Goal: Task Accomplishment & Management: Manage account settings

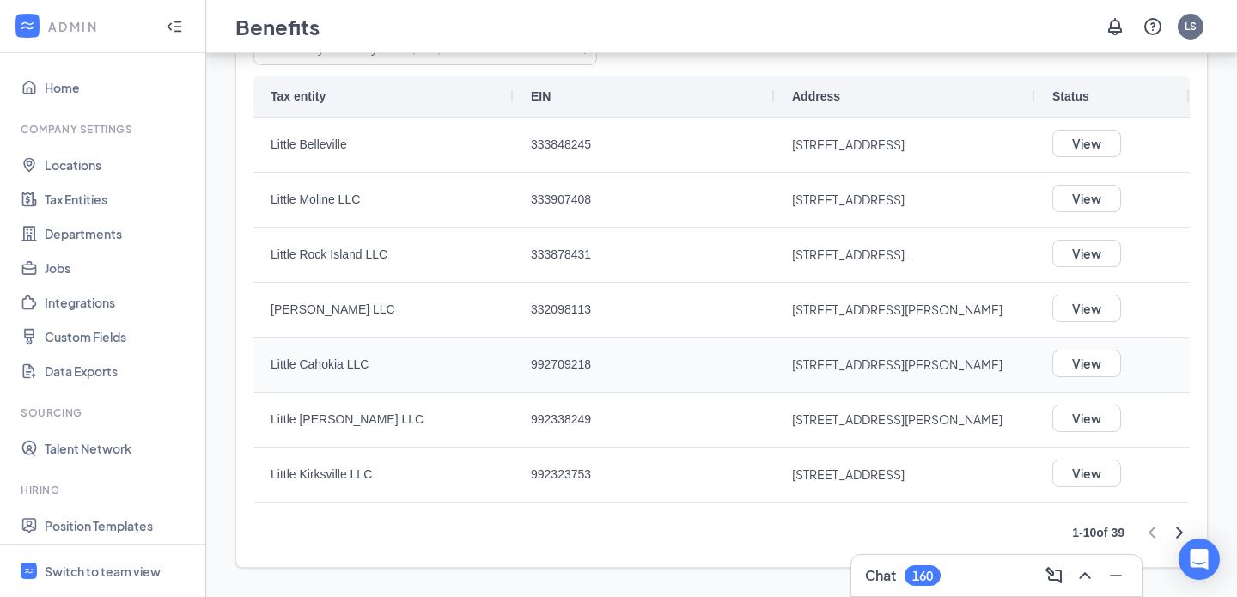
scroll to position [162, 0]
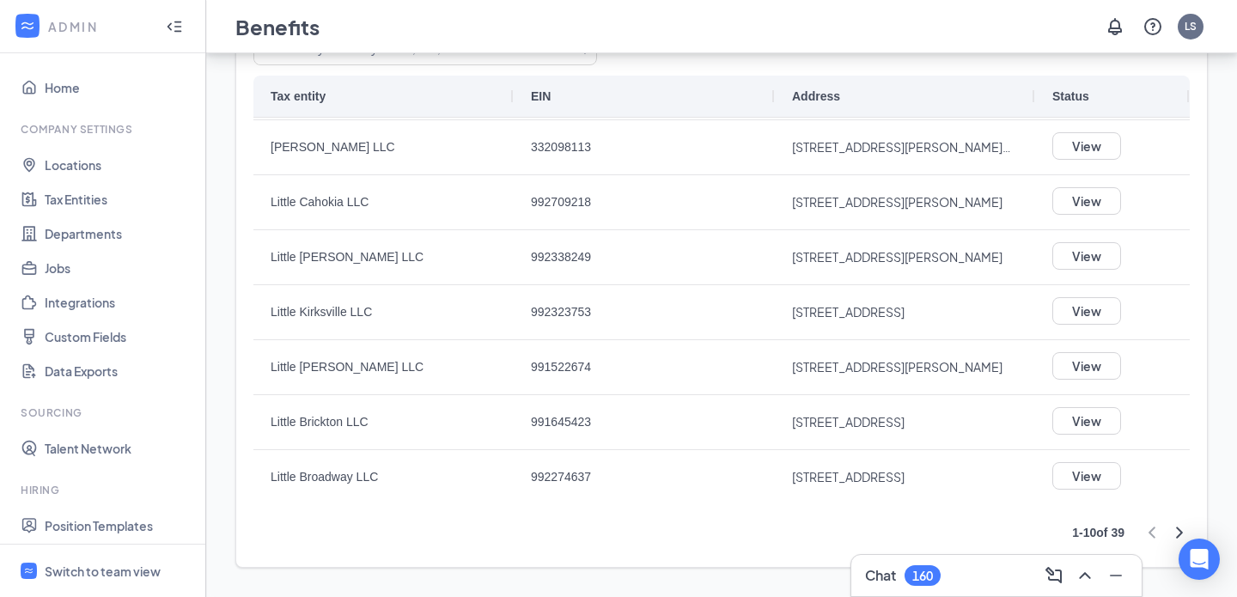
click at [1177, 524] on icon "ChevronRight" at bounding box center [1179, 532] width 21 height 21
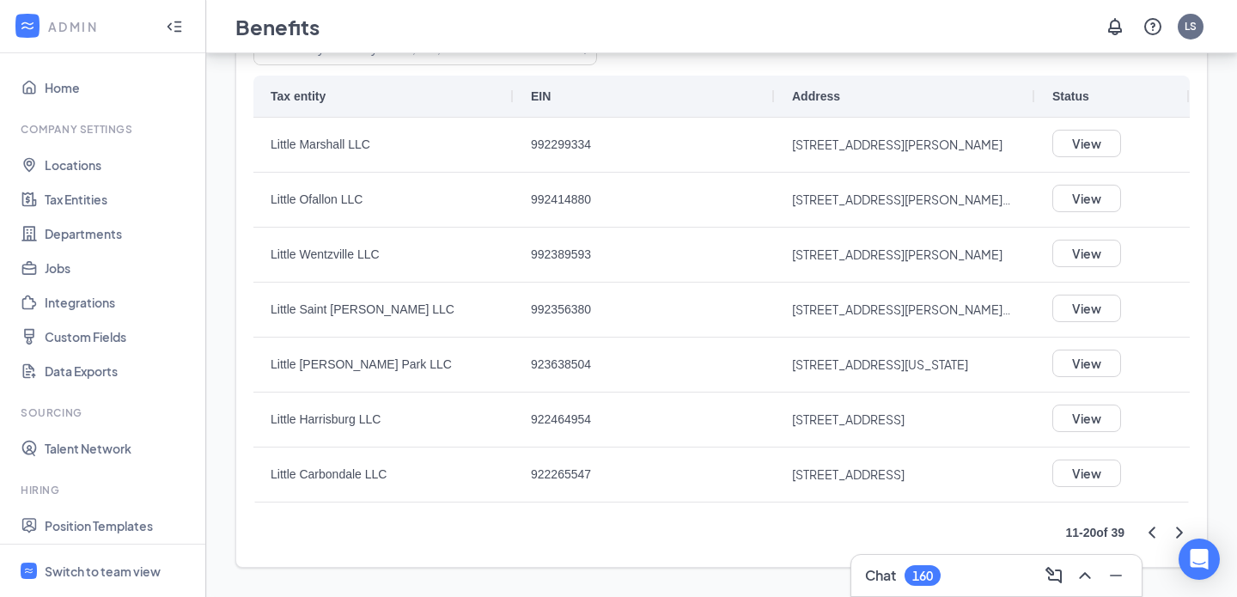
click at [1177, 524] on icon "ChevronRight" at bounding box center [1179, 532] width 21 height 21
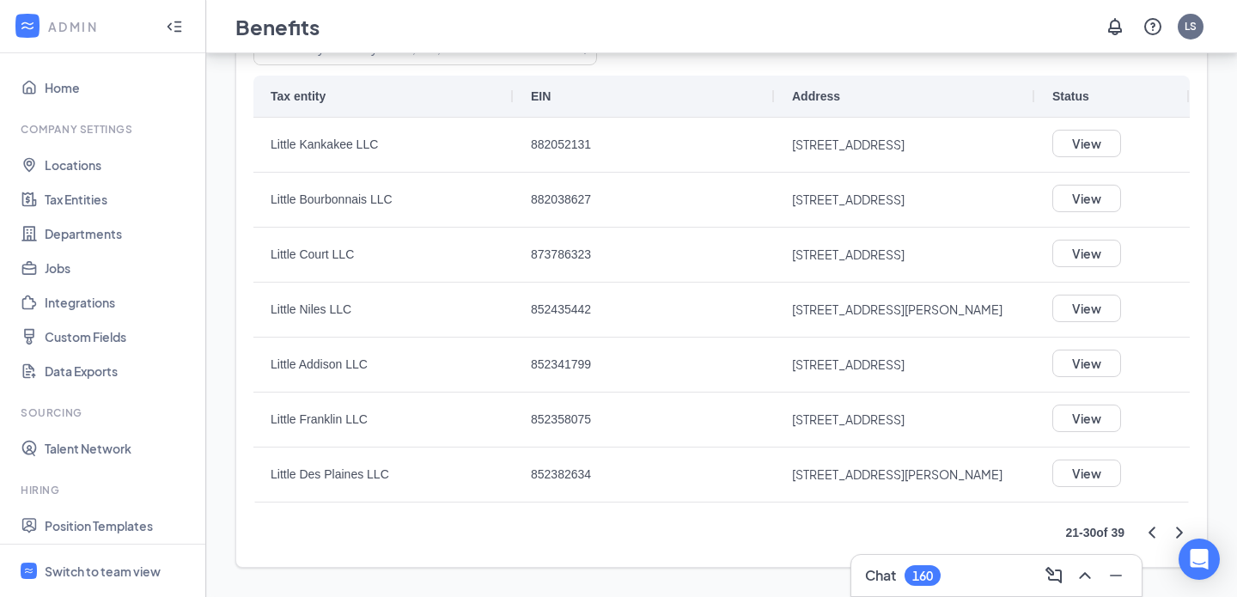
click at [1177, 524] on icon "ChevronRight" at bounding box center [1179, 532] width 21 height 21
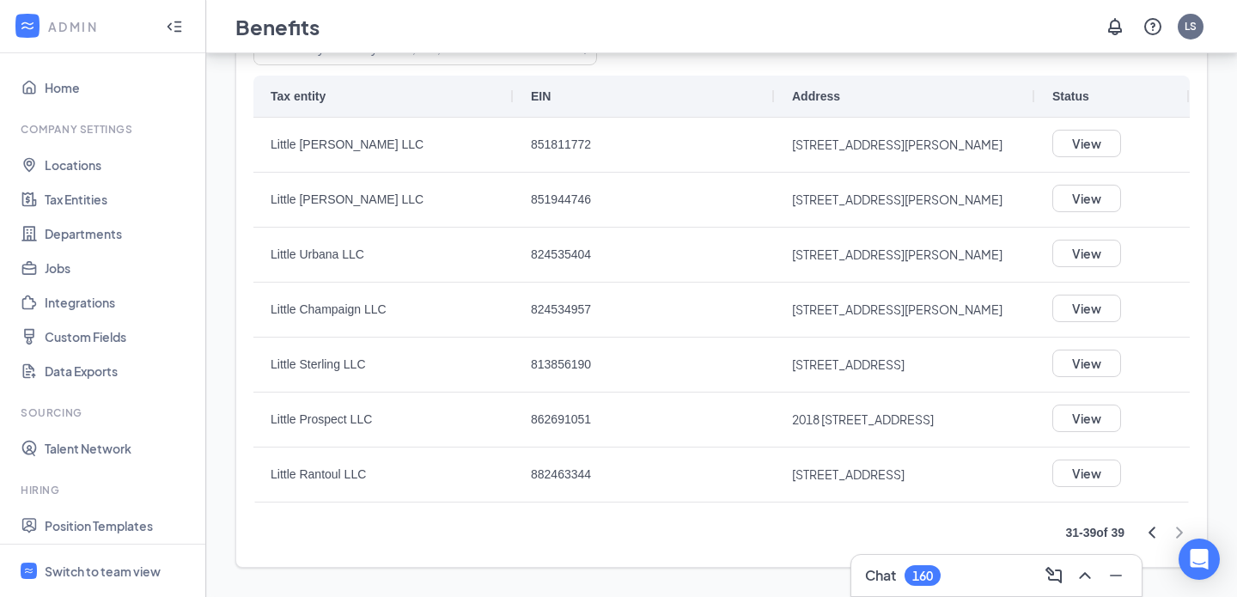
click at [1177, 524] on div at bounding box center [1165, 532] width 48 height 21
click at [1148, 532] on icon "ChevronLeft" at bounding box center [1151, 531] width 7 height 11
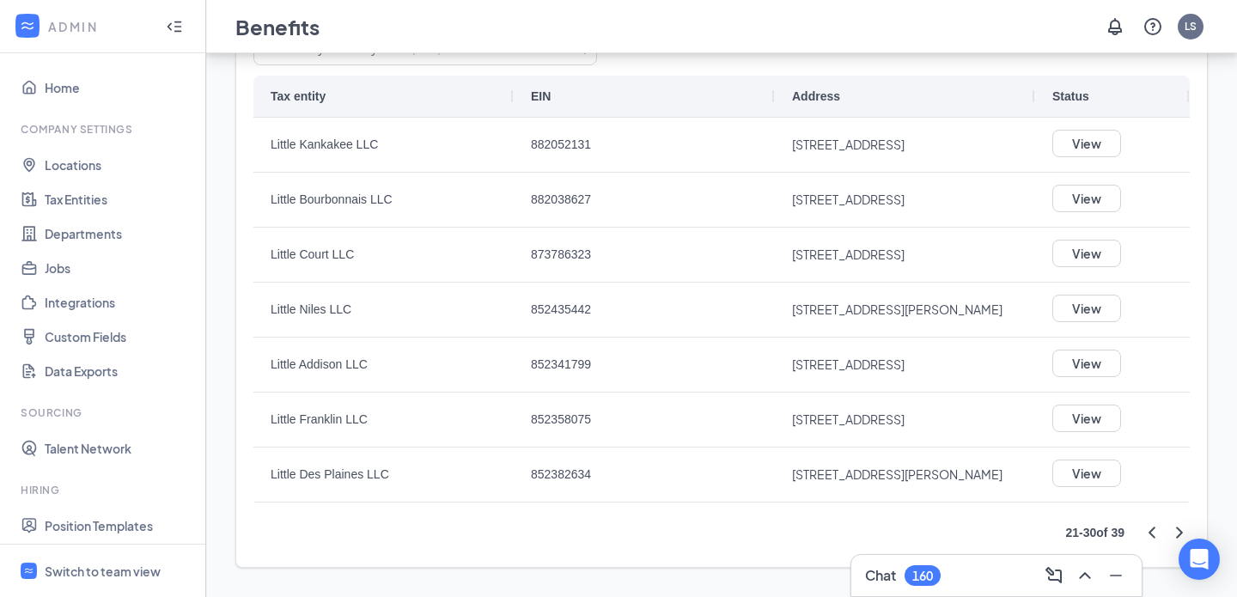
click at [1153, 527] on icon "ChevronLeft" at bounding box center [1151, 531] width 7 height 11
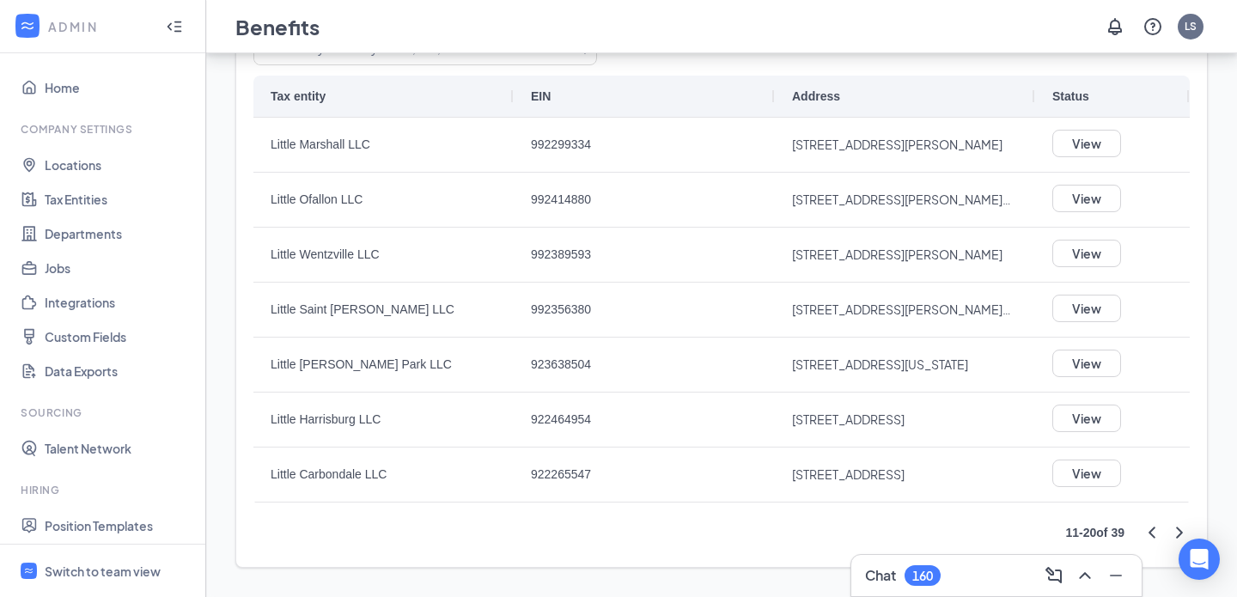
click at [1153, 527] on icon "ChevronLeft" at bounding box center [1151, 531] width 7 height 11
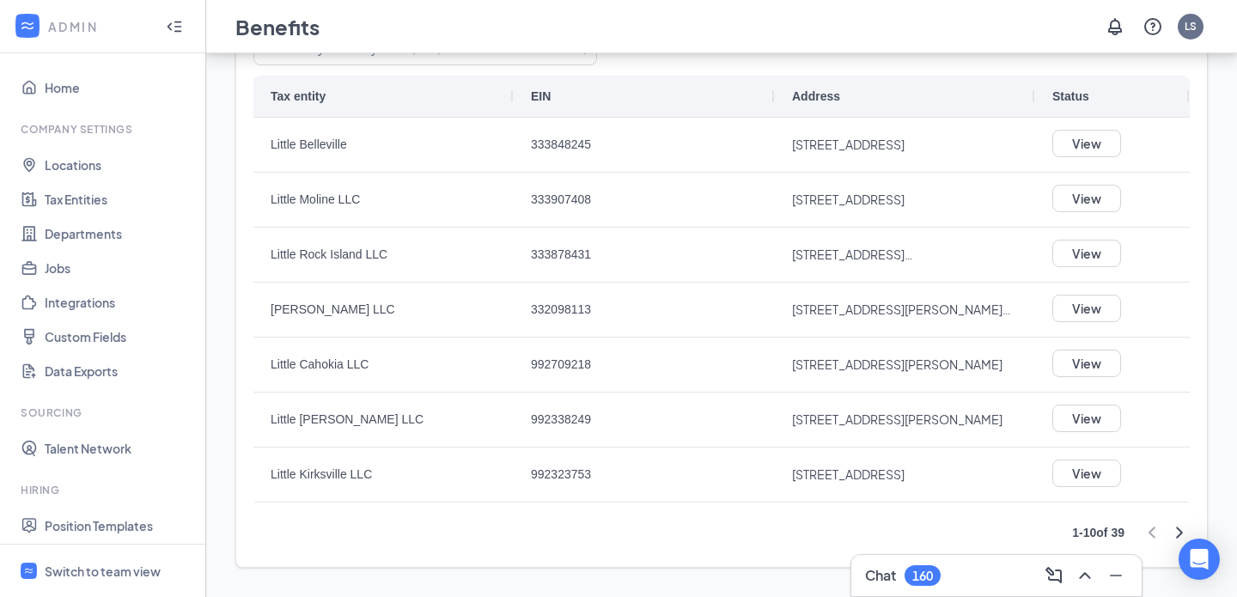
click at [1153, 527] on div at bounding box center [1165, 532] width 48 height 21
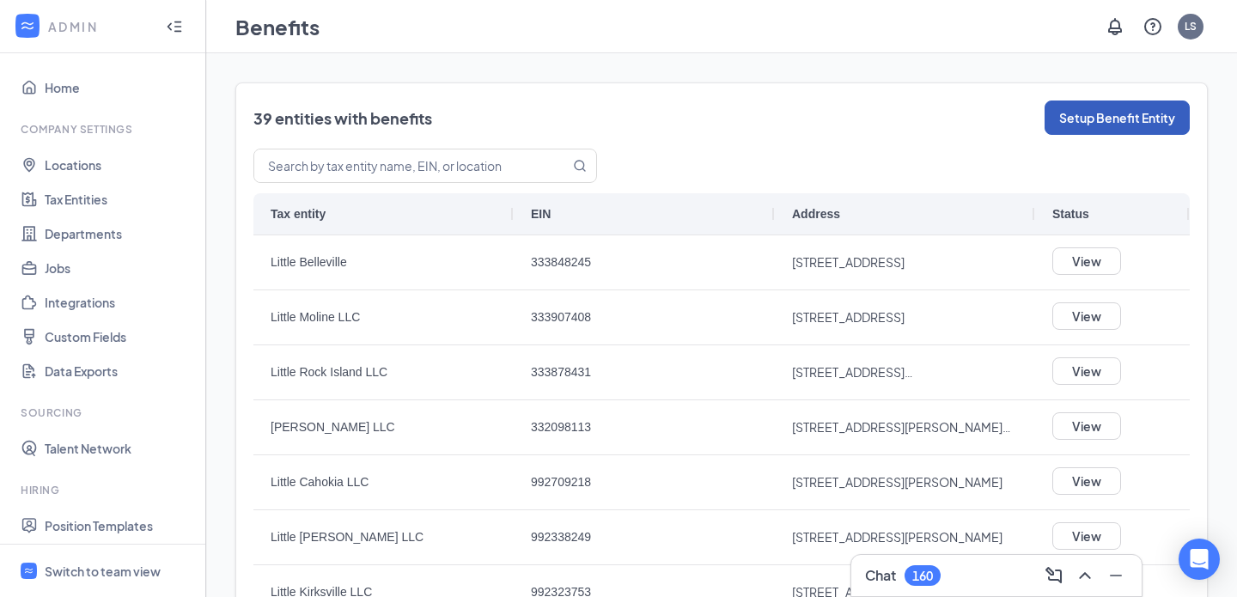
click at [1110, 120] on button "Setup Benefit Entity" at bounding box center [1116, 117] width 145 height 34
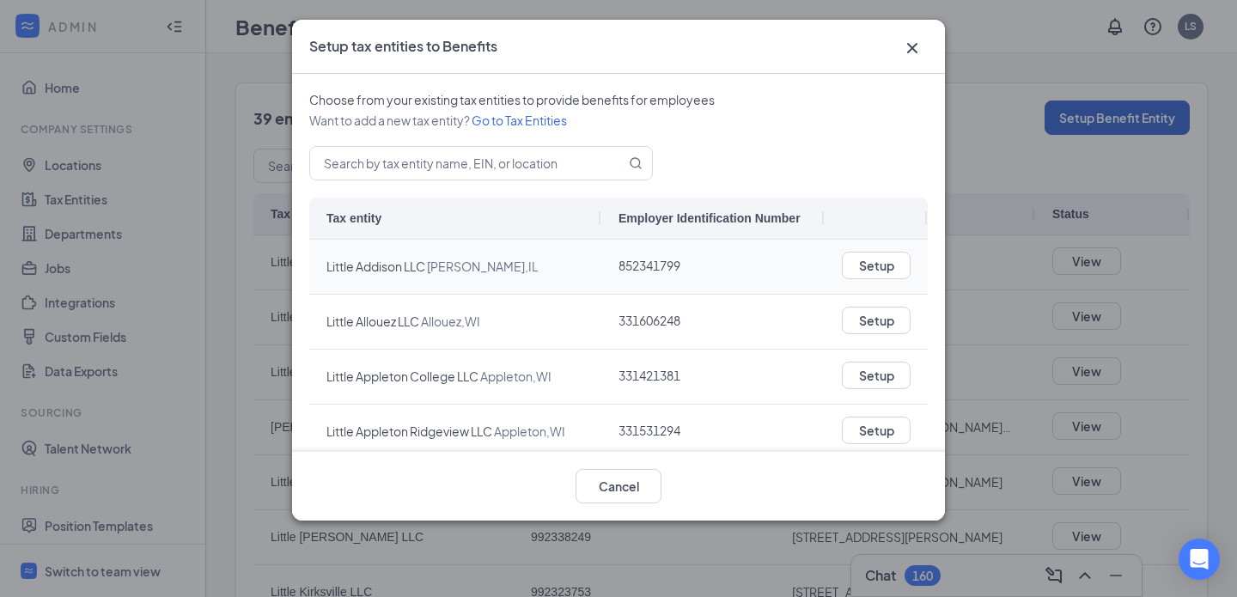
click at [660, 269] on span "852341799" at bounding box center [649, 265] width 62 height 15
click at [659, 330] on span "331606248" at bounding box center [712, 321] width 189 height 53
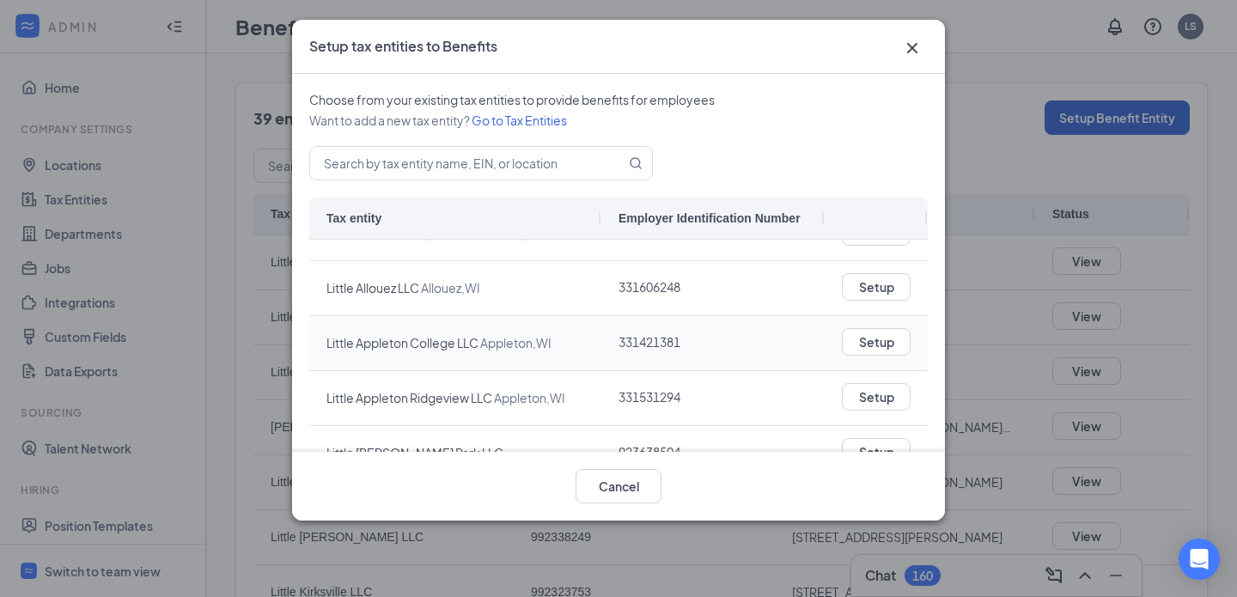
click at [659, 334] on span "331421381" at bounding box center [712, 342] width 189 height 53
click at [659, 393] on span "331531294" at bounding box center [649, 396] width 62 height 15
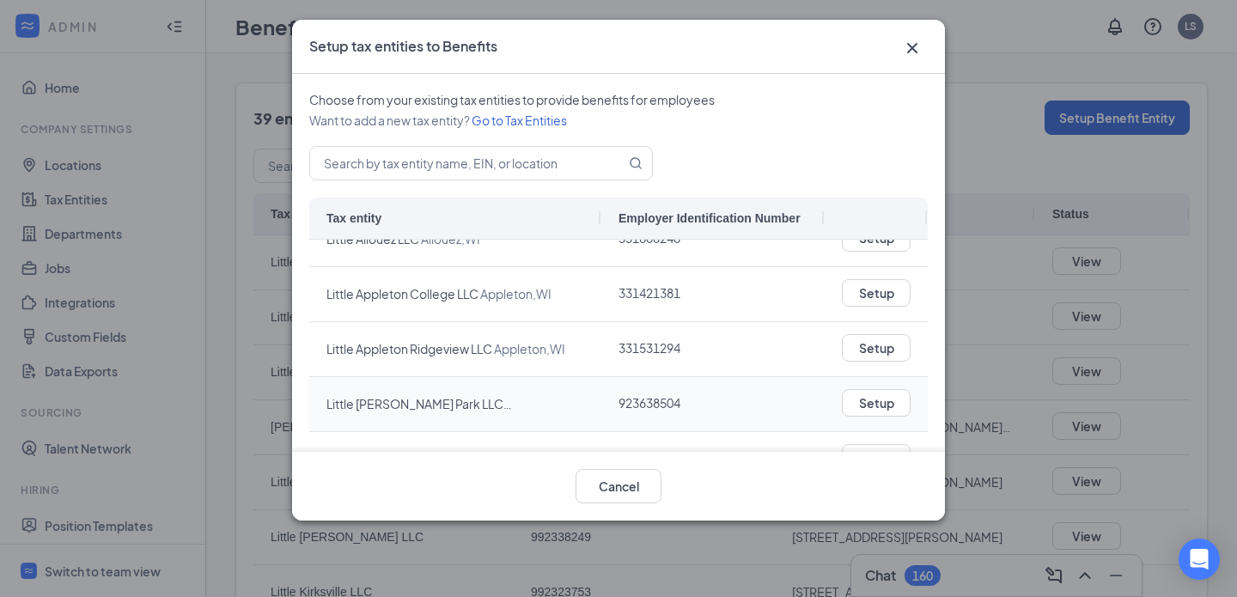
click at [657, 398] on span "923638504" at bounding box center [649, 402] width 62 height 15
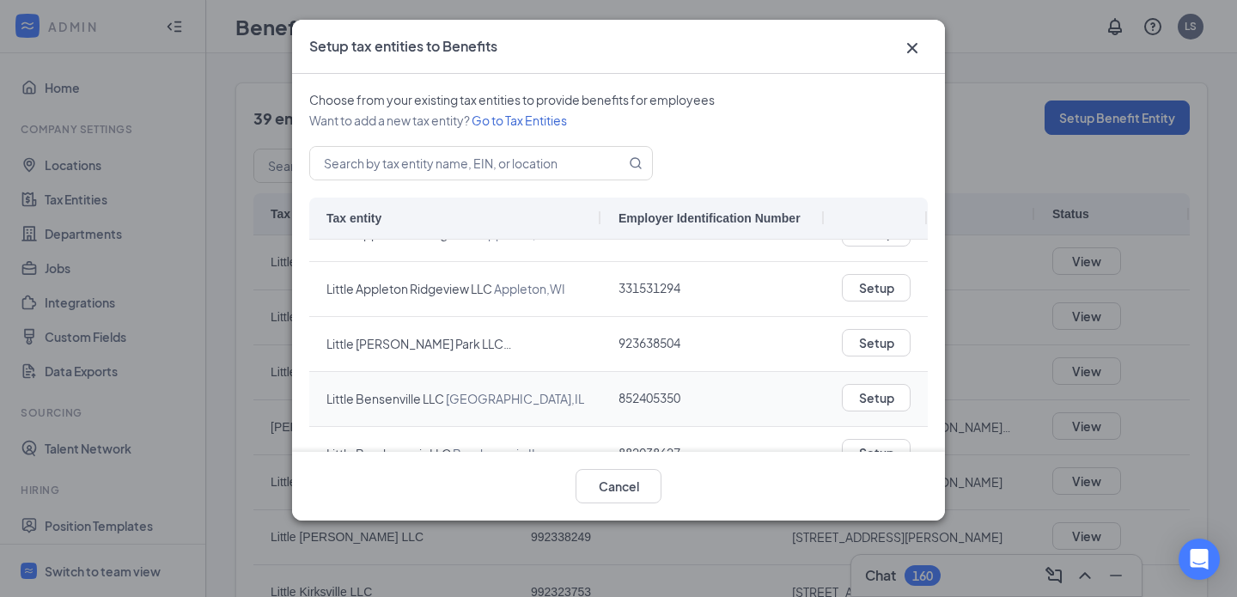
click at [657, 398] on span "852405350" at bounding box center [649, 397] width 62 height 15
click at [657, 398] on span "882038627" at bounding box center [649, 399] width 62 height 15
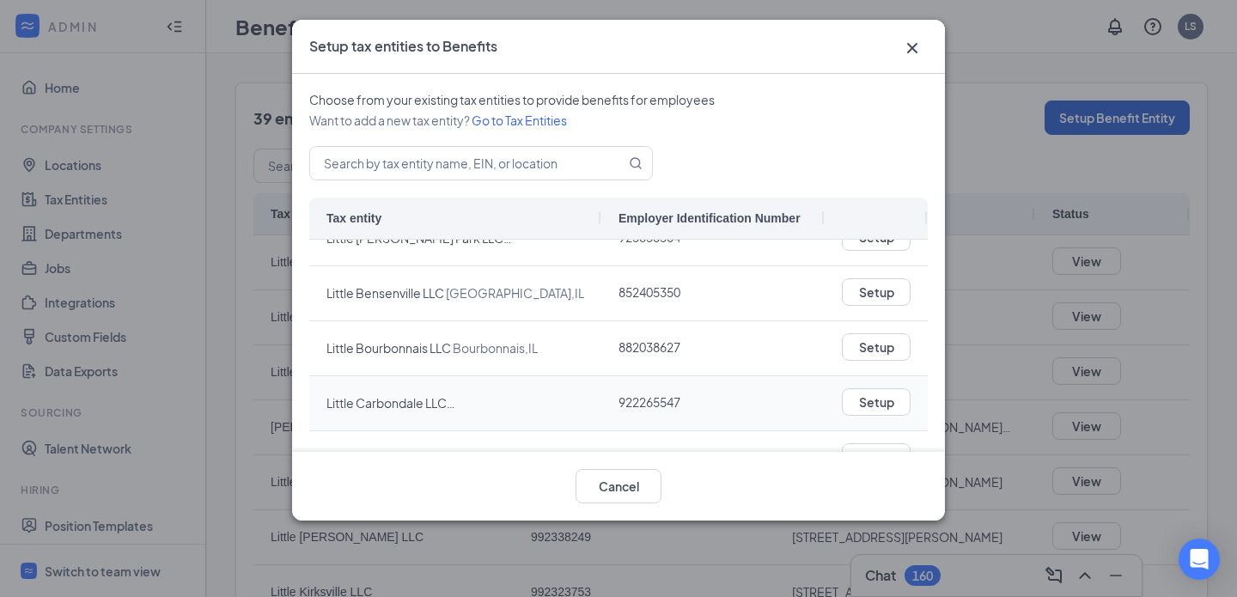
click at [657, 398] on span "922265547" at bounding box center [649, 401] width 62 height 15
click at [657, 398] on span "824534957" at bounding box center [649, 404] width 62 height 15
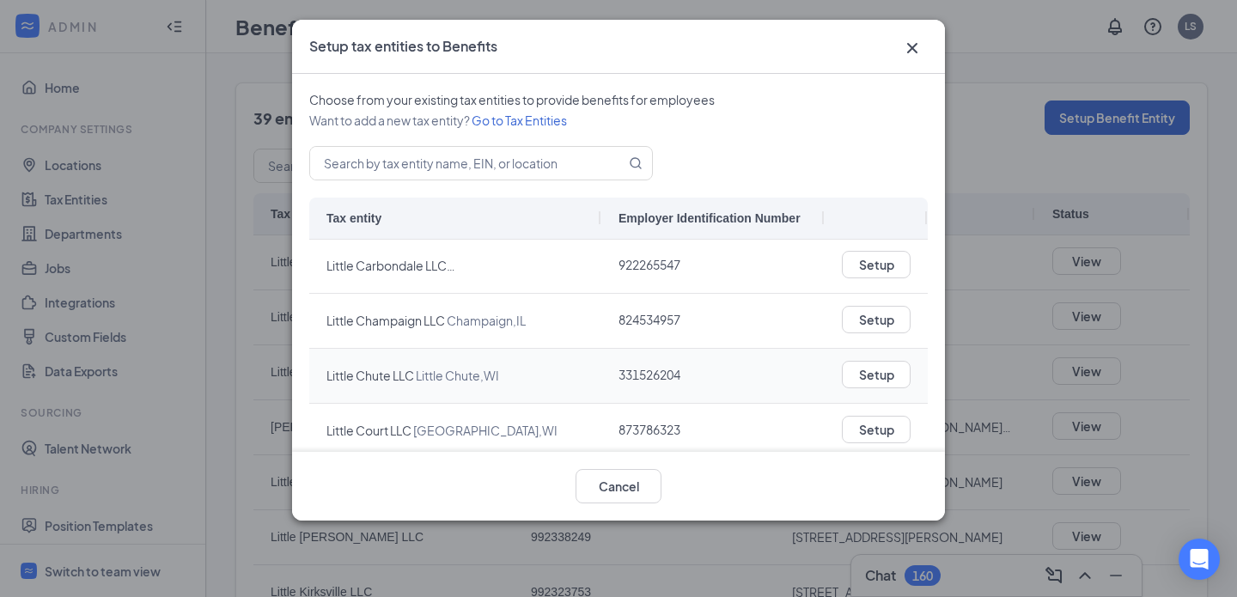
click at [658, 371] on span "331526204" at bounding box center [649, 374] width 62 height 15
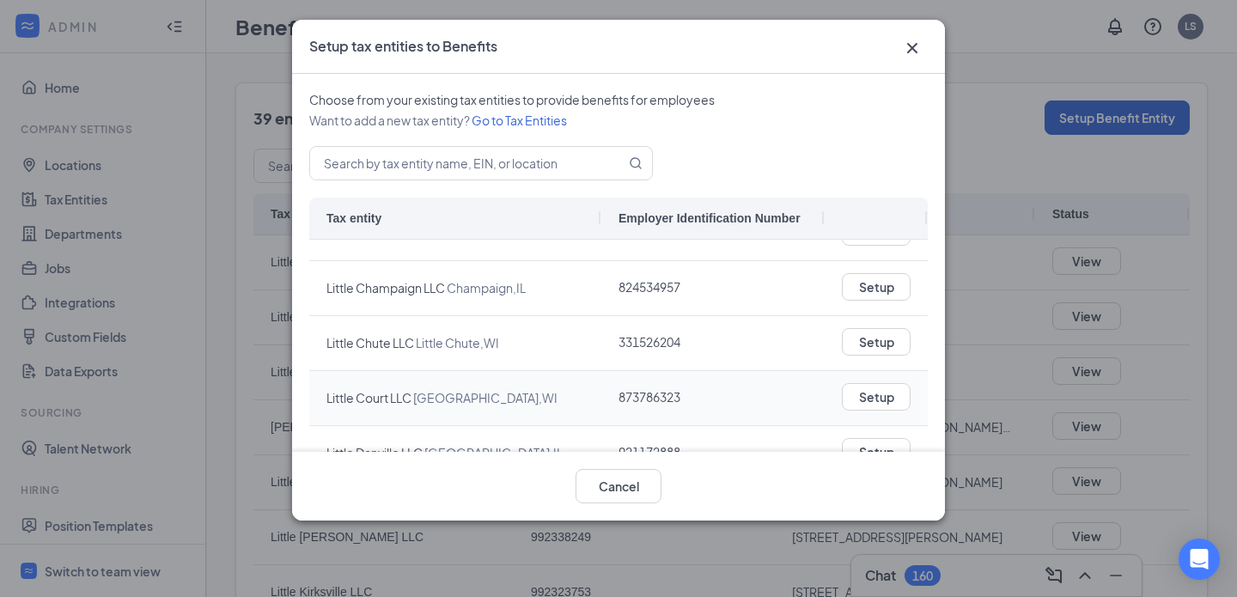
click at [655, 391] on span "873786323" at bounding box center [649, 396] width 62 height 15
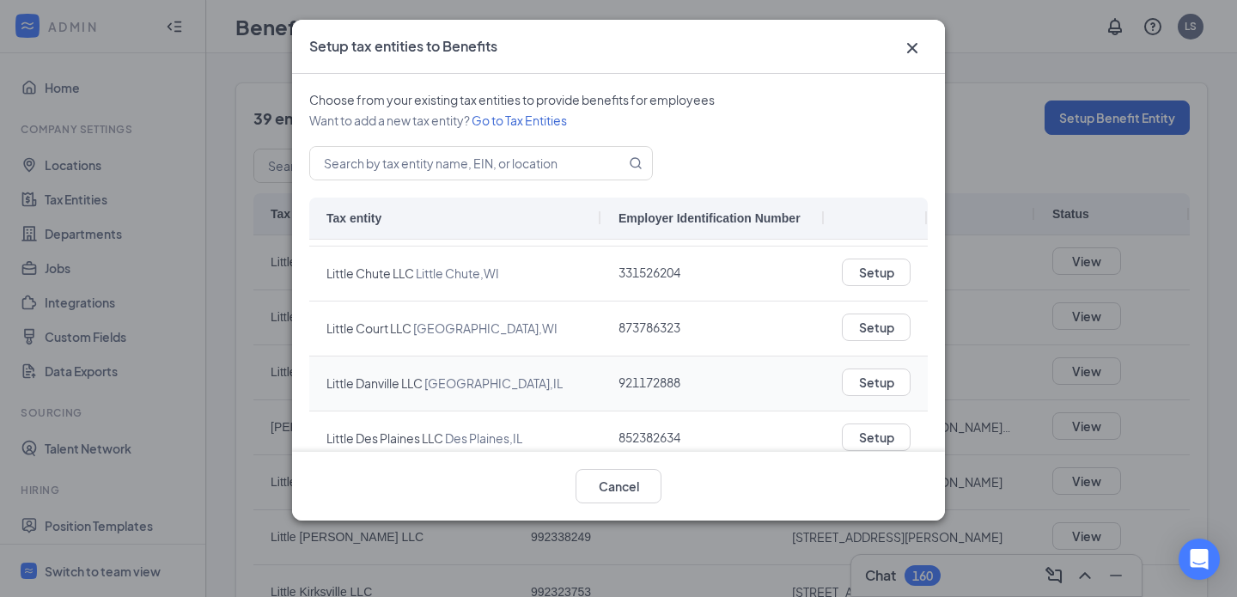
click at [655, 391] on span "921172888" at bounding box center [712, 382] width 189 height 53
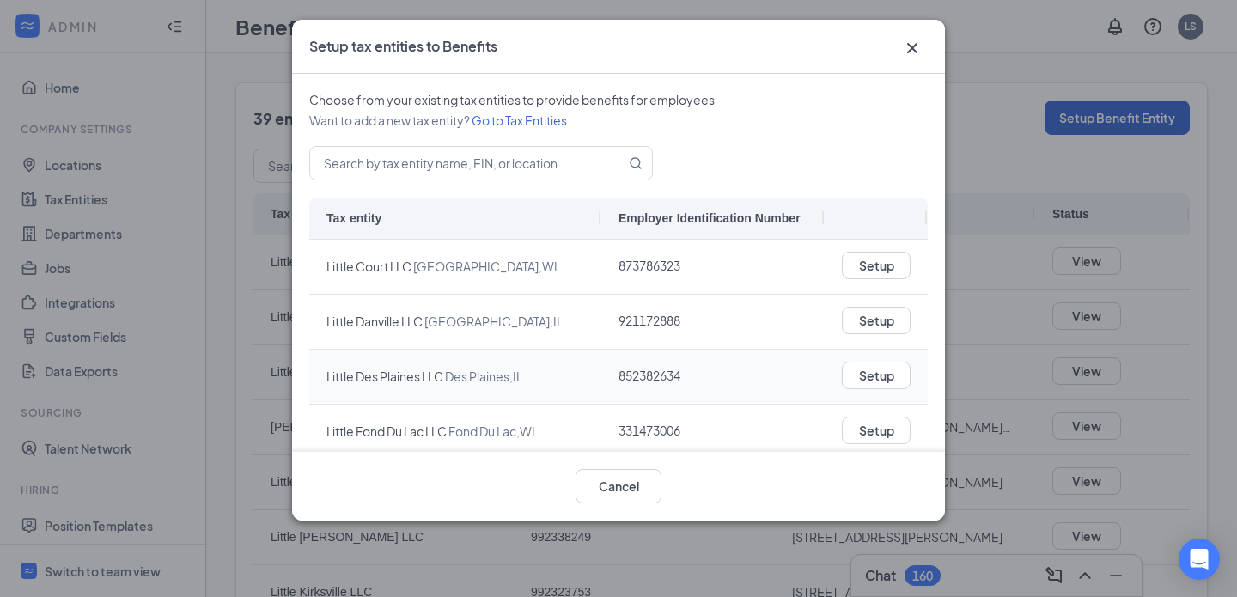
click at [655, 391] on span "852382634" at bounding box center [712, 376] width 189 height 53
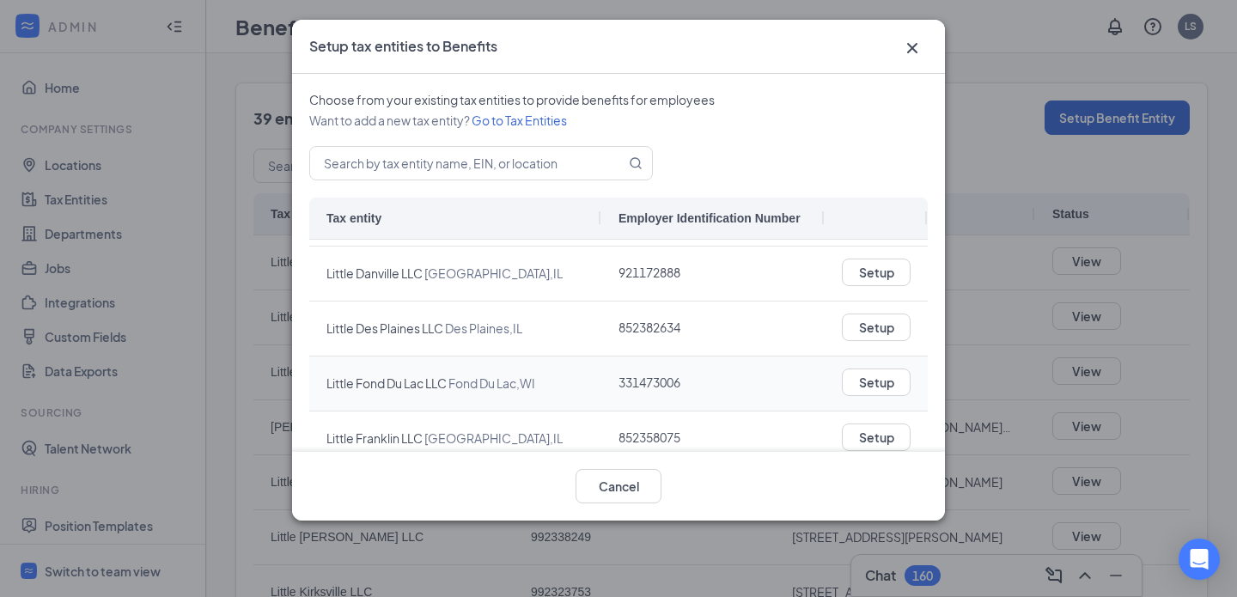
click at [655, 391] on span "331473006" at bounding box center [712, 382] width 189 height 53
click at [655, 391] on span "852358075" at bounding box center [649, 385] width 62 height 15
click at [654, 399] on span "331559962" at bounding box center [712, 386] width 189 height 53
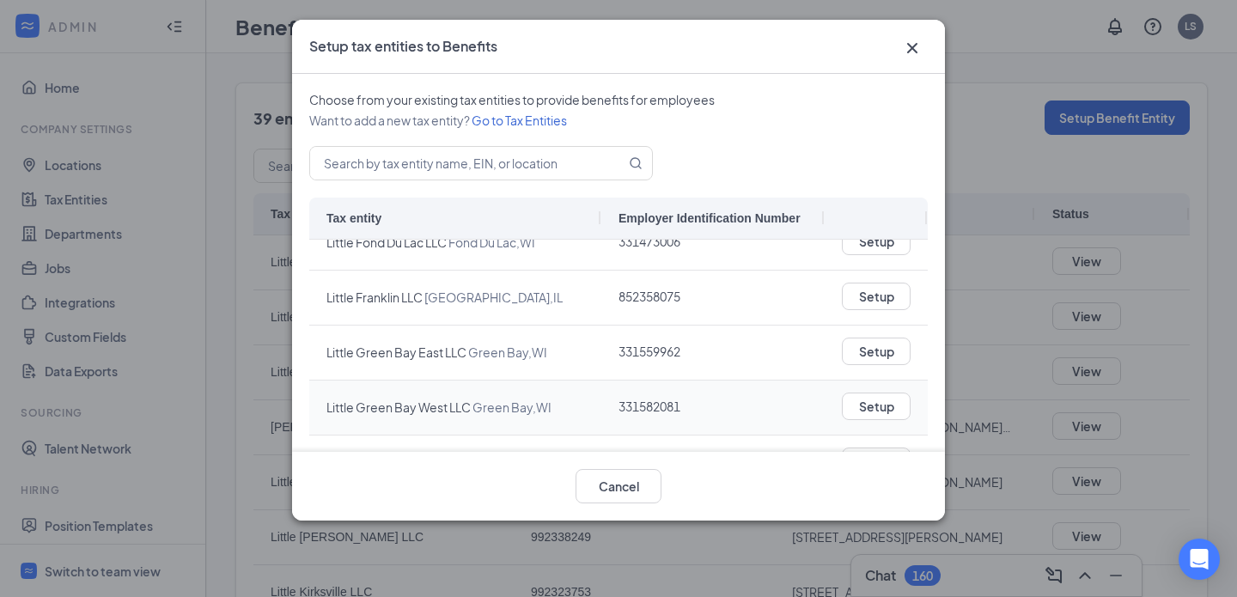
click at [652, 404] on span "331582081" at bounding box center [649, 405] width 62 height 15
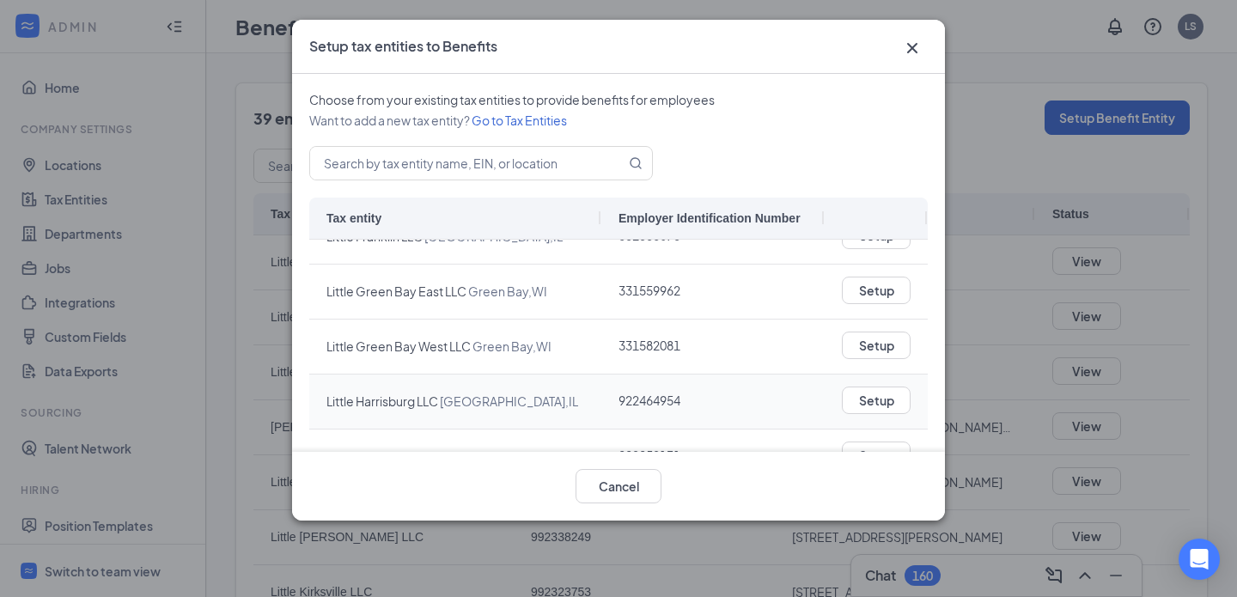
click at [652, 404] on span "922464954" at bounding box center [649, 399] width 62 height 15
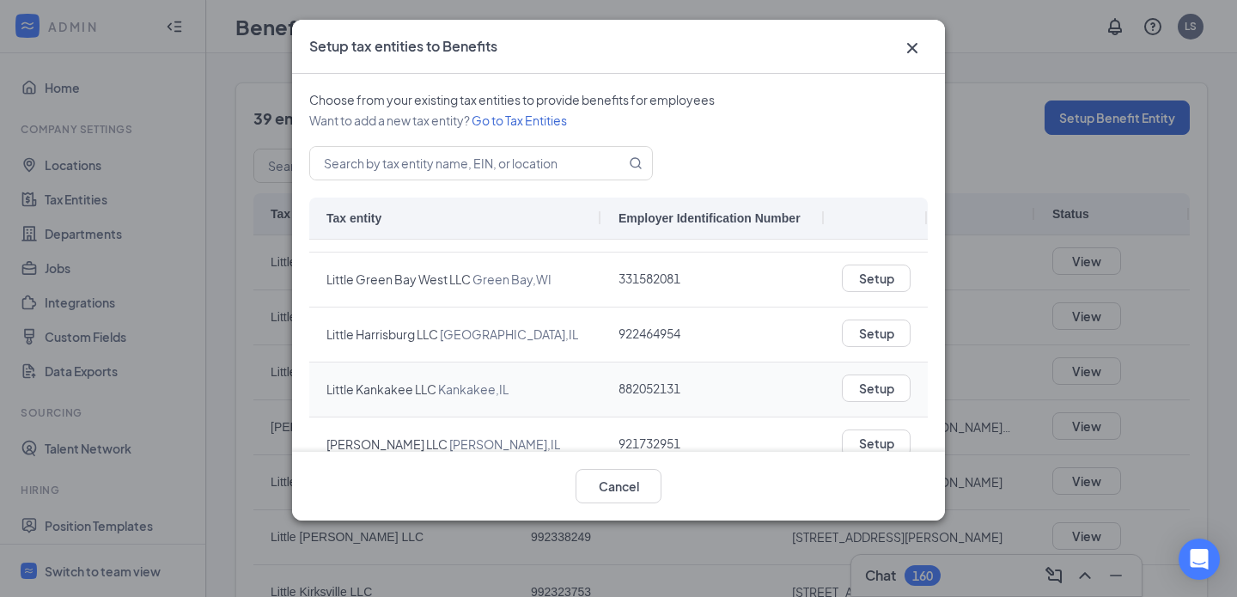
click at [652, 404] on span "882052131" at bounding box center [712, 388] width 189 height 53
click at [652, 398] on span "921732951" at bounding box center [712, 388] width 189 height 53
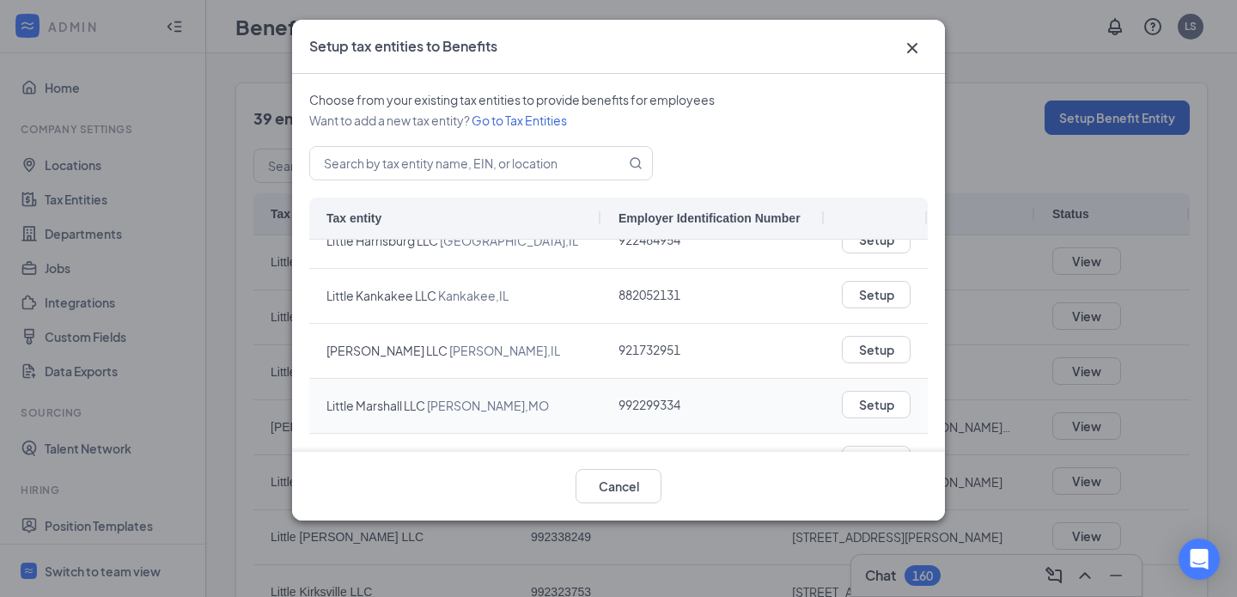
click at [652, 398] on span "992299334" at bounding box center [649, 404] width 62 height 15
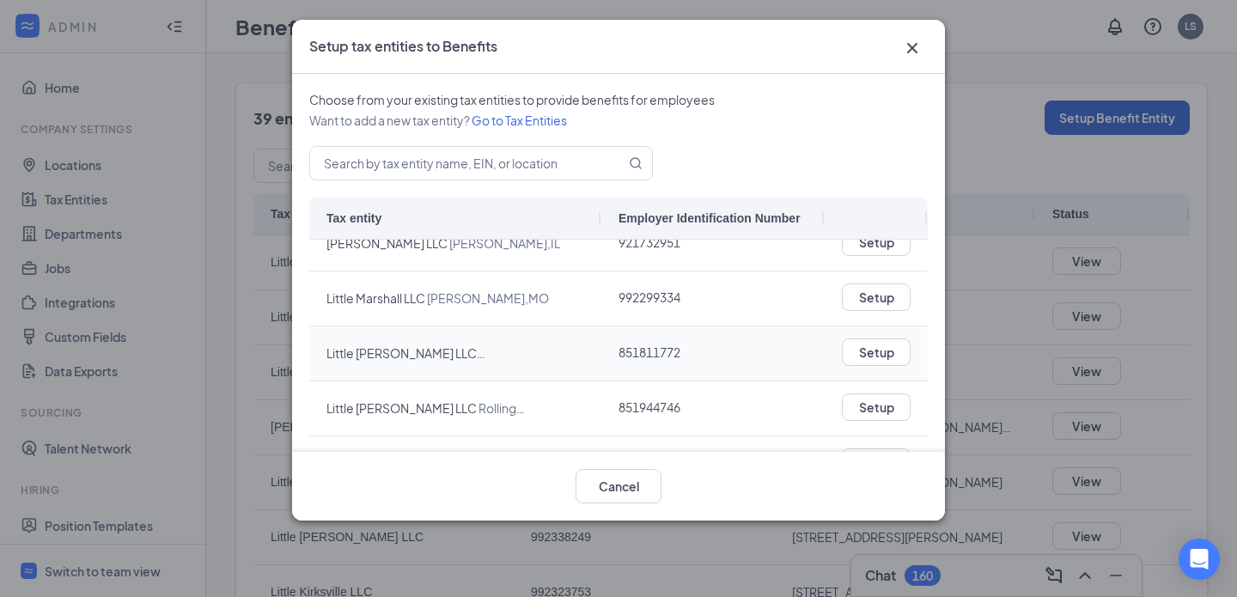
click at [653, 357] on span "851811772" at bounding box center [649, 351] width 62 height 15
click at [653, 410] on span "851944746" at bounding box center [649, 406] width 62 height 15
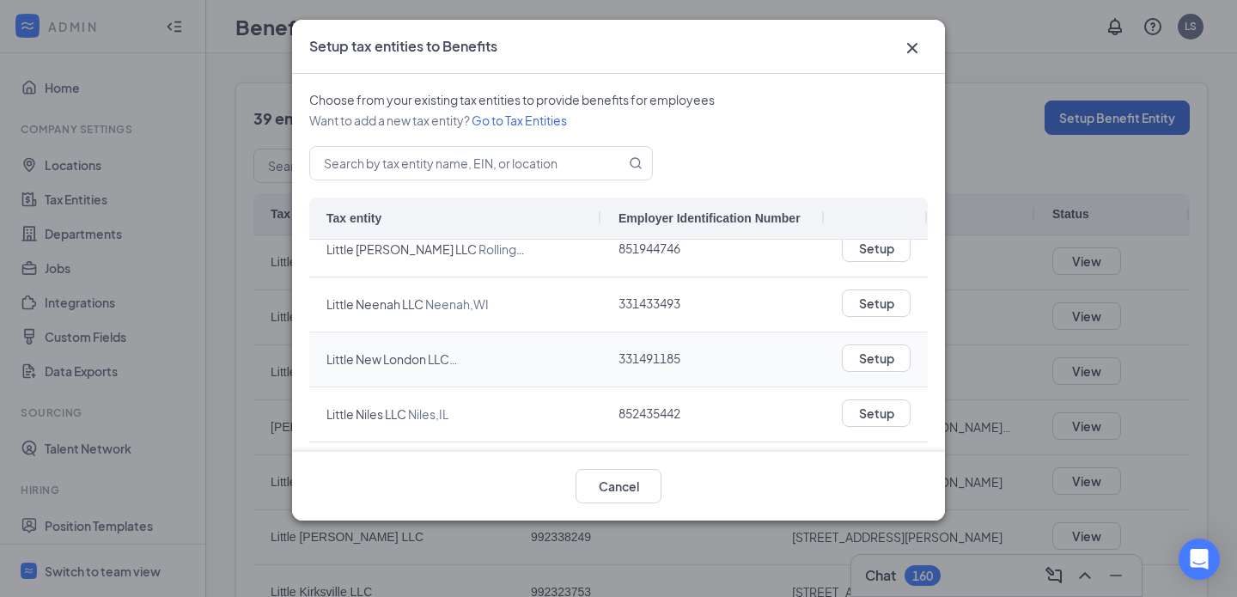
click at [652, 369] on span "331491185" at bounding box center [712, 358] width 189 height 53
click at [652, 398] on span "852435442" at bounding box center [712, 413] width 189 height 53
click at [652, 397] on span "992414880" at bounding box center [712, 412] width 189 height 53
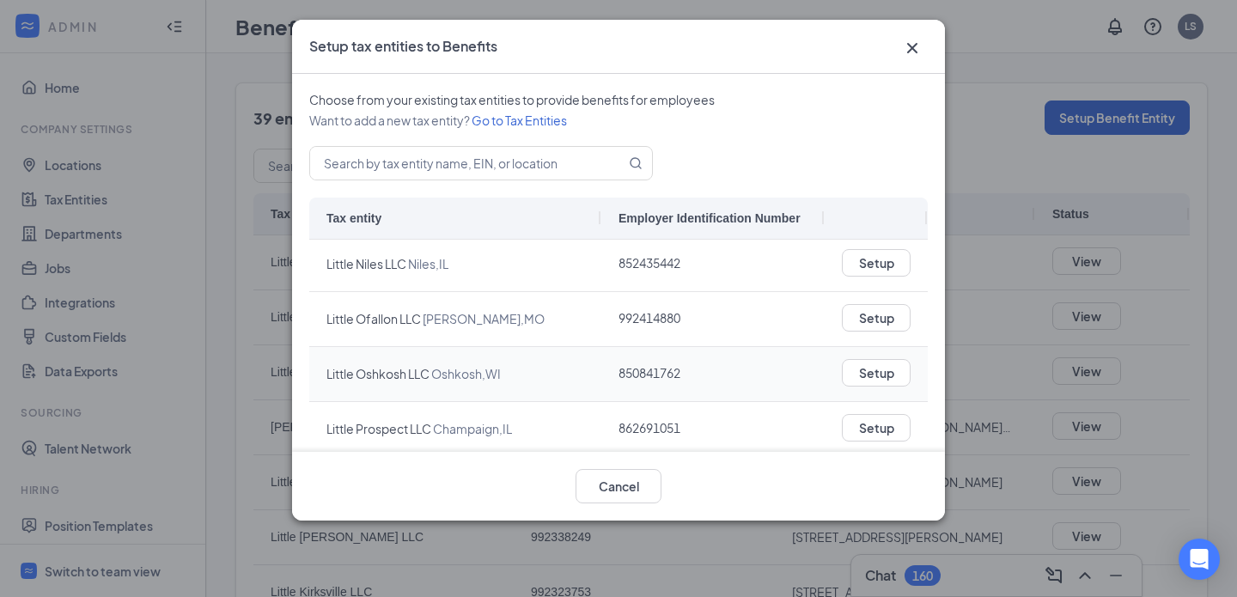
click at [650, 379] on span "850841762" at bounding box center [649, 372] width 62 height 15
click at [650, 423] on span "862691051" at bounding box center [649, 427] width 62 height 15
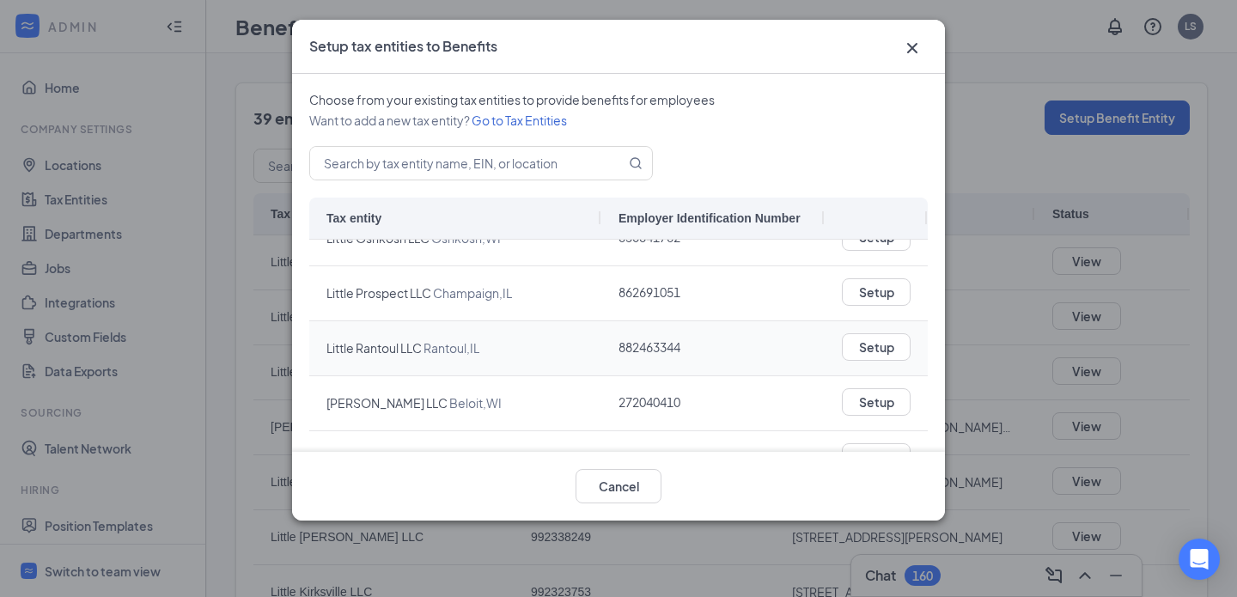
click at [651, 348] on span "882463344" at bounding box center [649, 346] width 62 height 15
click at [651, 405] on span "272040410" at bounding box center [649, 401] width 62 height 15
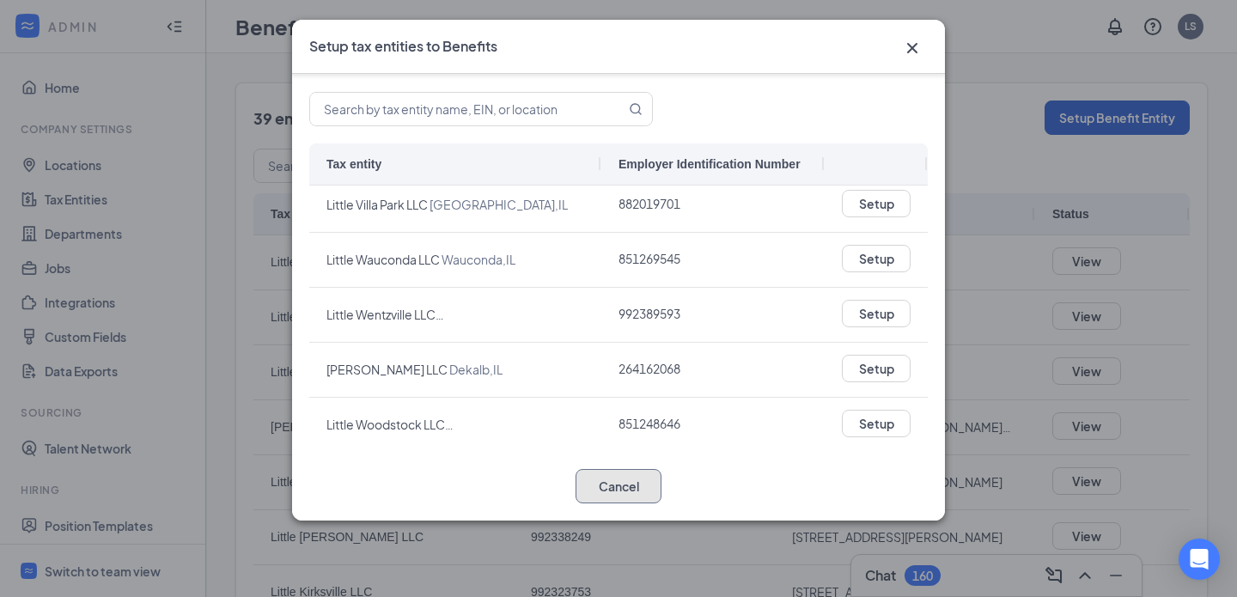
click at [617, 481] on button "Cancel" at bounding box center [618, 486] width 86 height 34
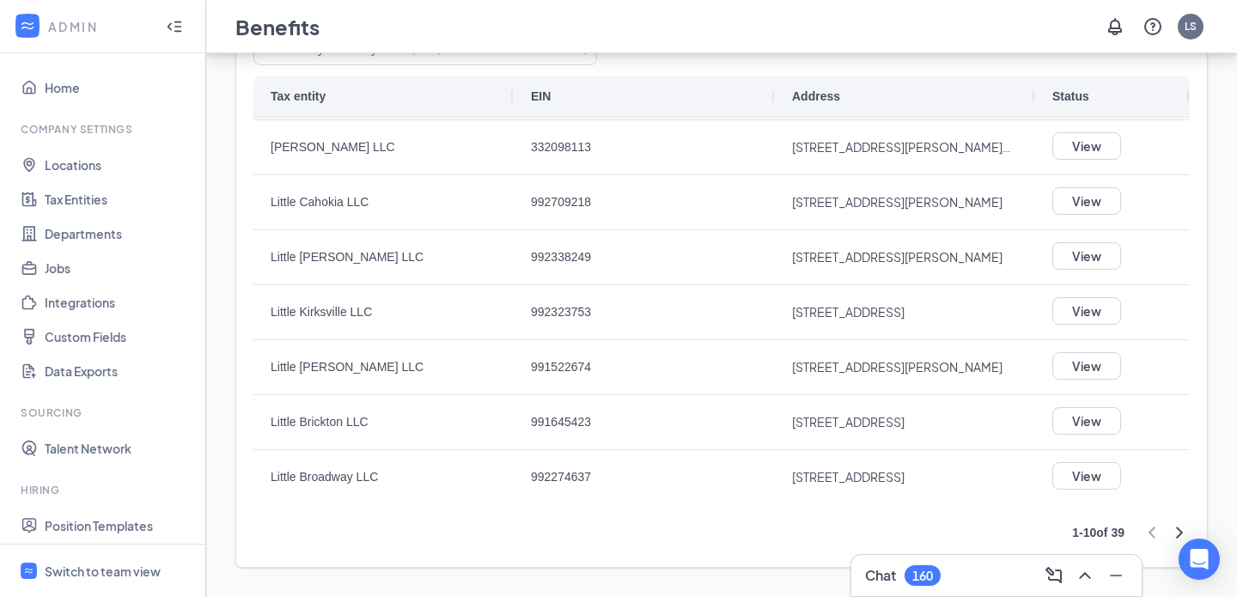
click at [1176, 534] on icon "ChevronRight" at bounding box center [1179, 532] width 21 height 21
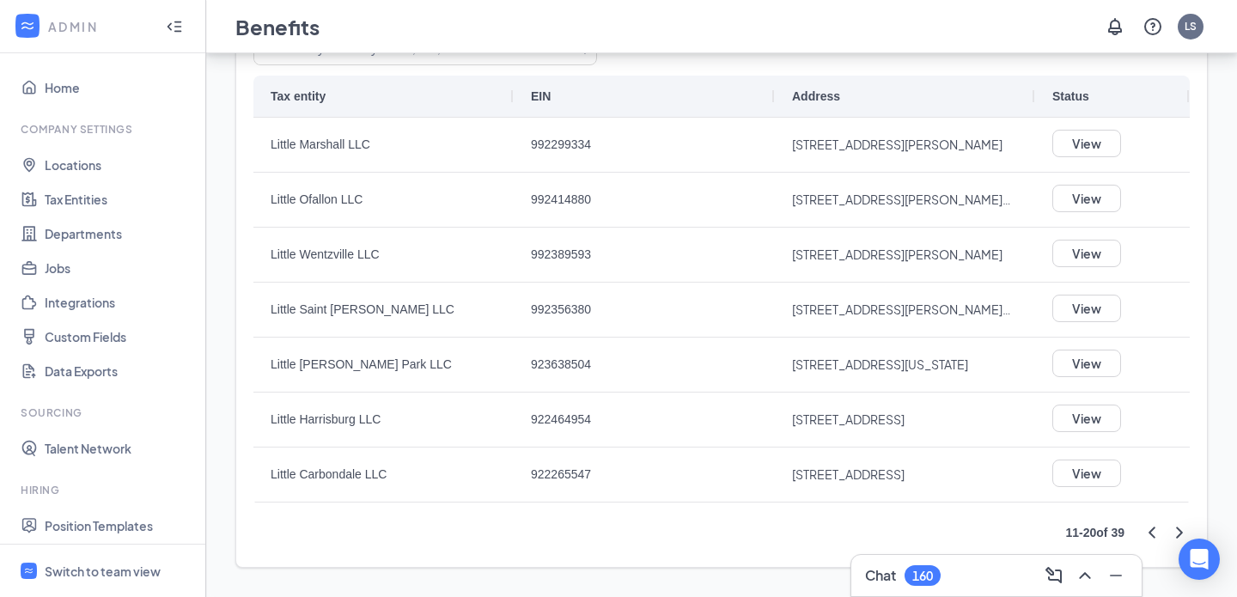
click at [1176, 534] on icon "ChevronRight" at bounding box center [1179, 532] width 21 height 21
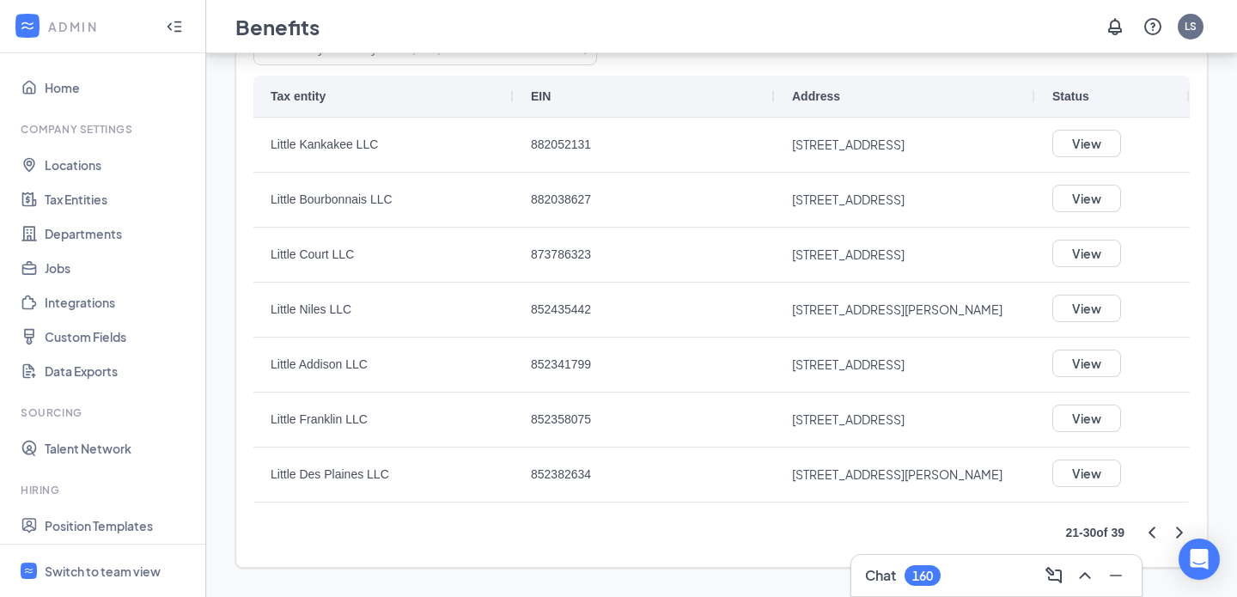
click at [1176, 534] on icon "ChevronRight" at bounding box center [1179, 532] width 21 height 21
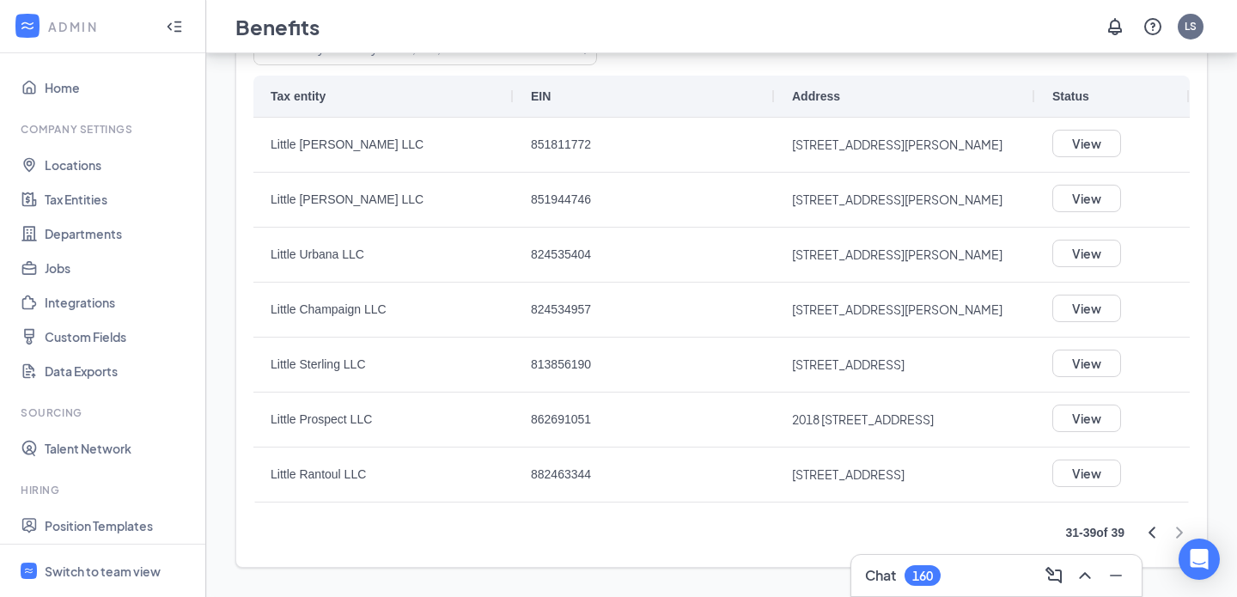
click at [1176, 534] on div at bounding box center [1165, 532] width 48 height 21
click at [1174, 525] on div at bounding box center [1165, 532] width 48 height 21
click at [1140, 527] on div "31 - 39 of 39" at bounding box center [721, 532] width 936 height 34
click at [1140, 526] on div "31 - 39 of 39" at bounding box center [721, 532] width 936 height 34
click at [1151, 533] on icon "ChevronLeft" at bounding box center [1151, 531] width 7 height 11
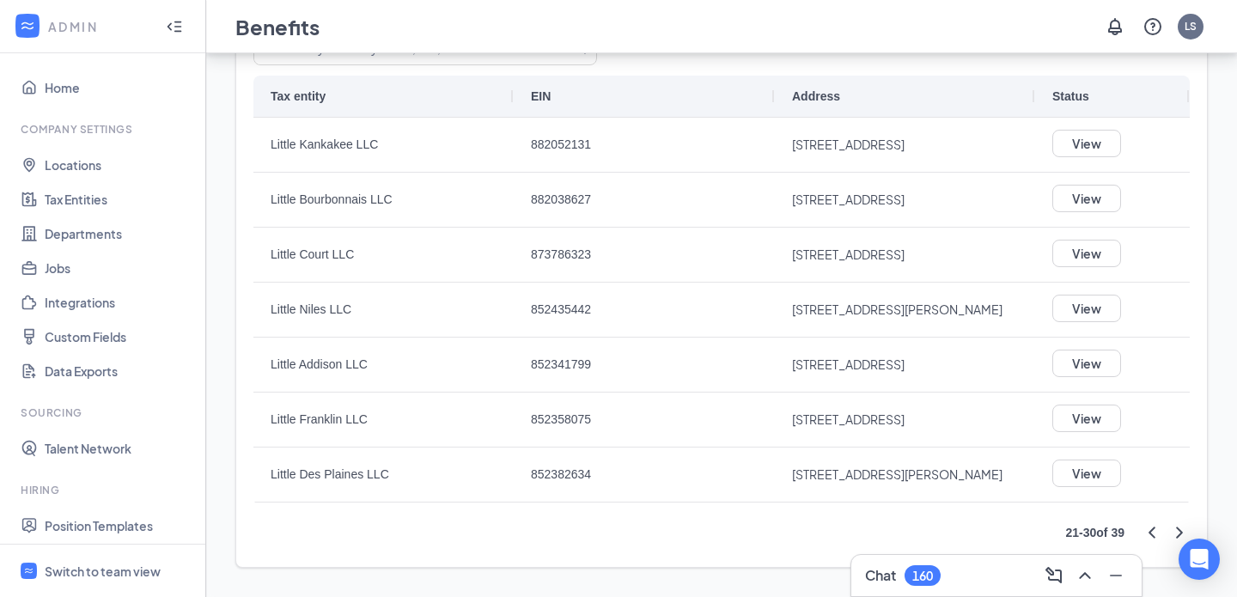
click at [1151, 533] on icon "ChevronLeft" at bounding box center [1151, 531] width 7 height 11
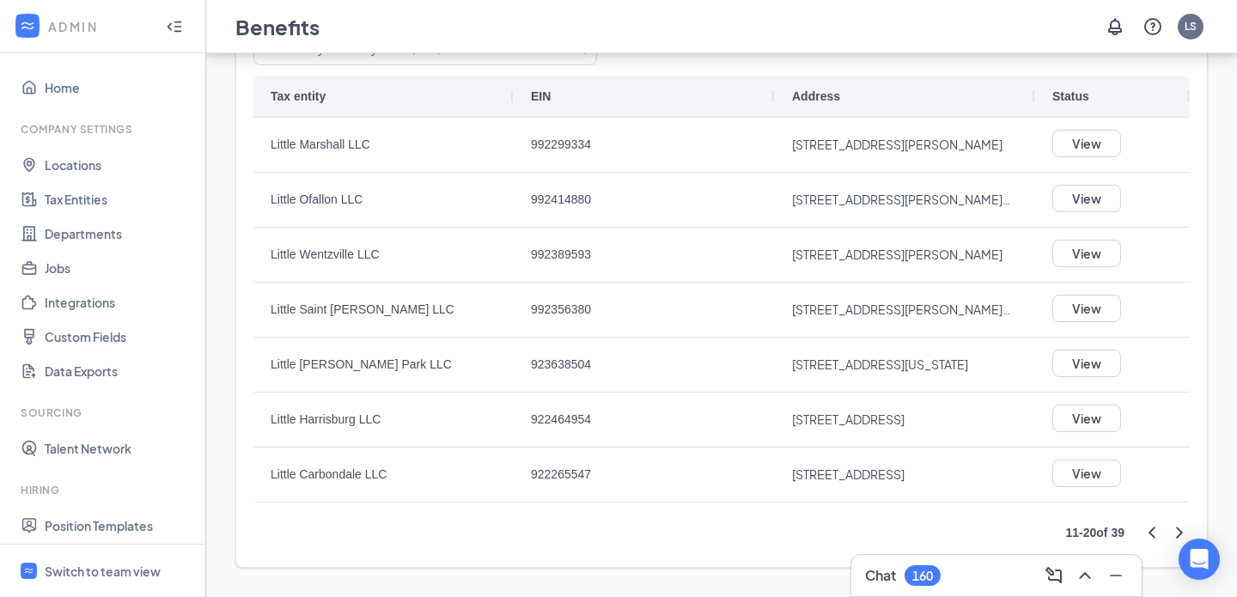
click at [1151, 533] on icon "ChevronLeft" at bounding box center [1151, 531] width 7 height 11
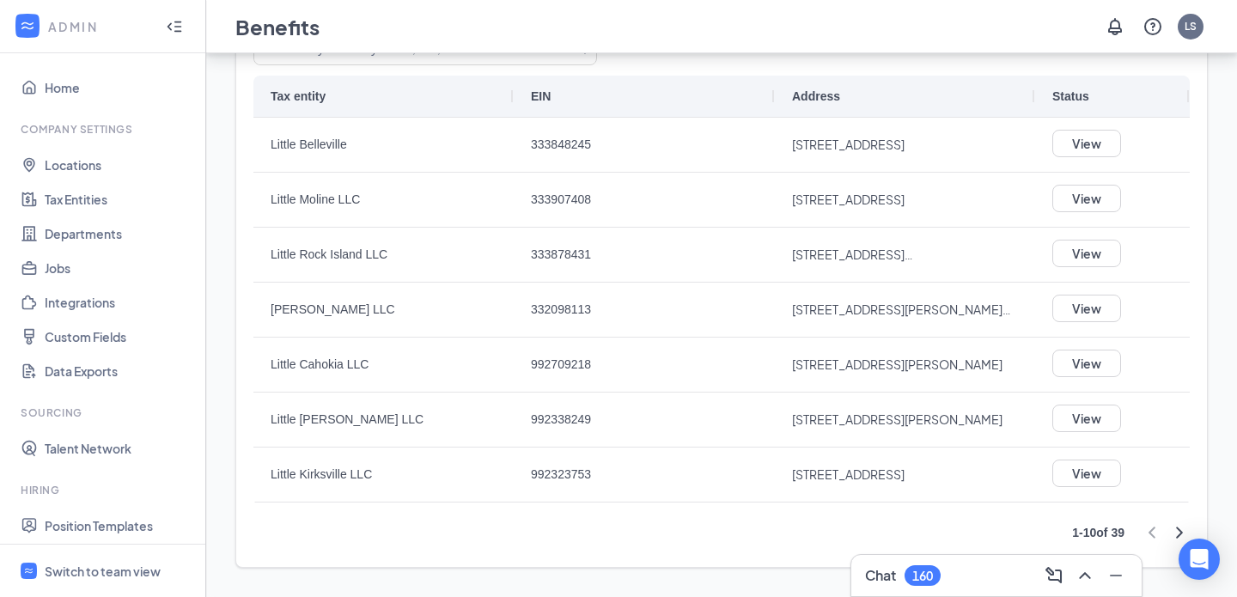
click at [1151, 533] on div at bounding box center [1165, 532] width 48 height 21
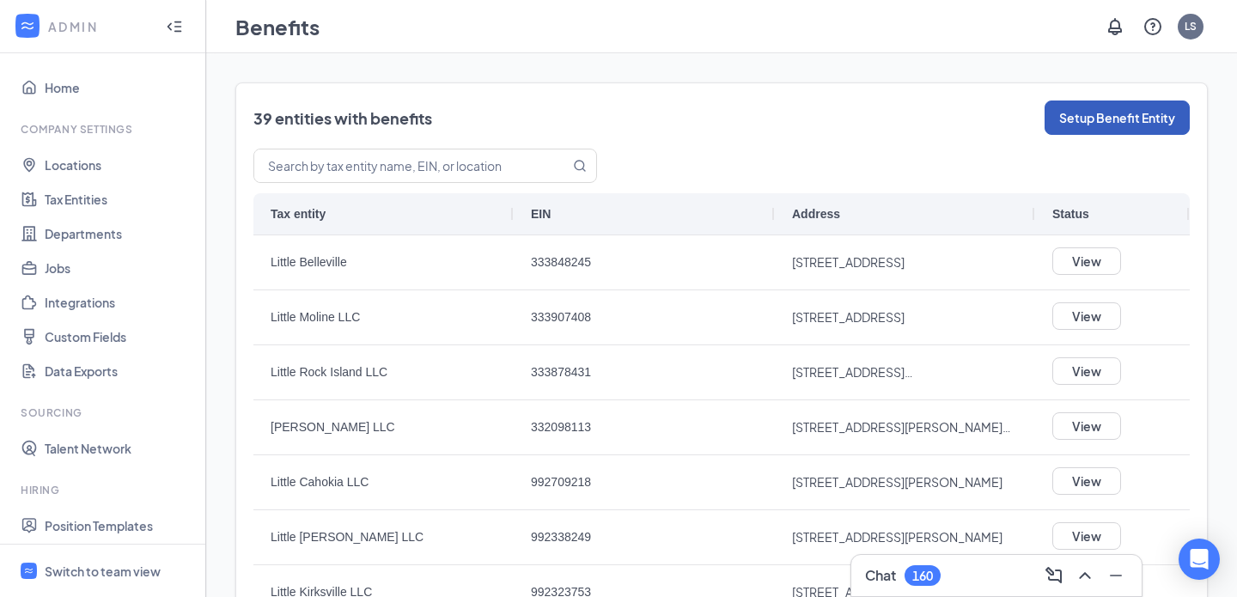
click at [1090, 114] on button "Setup Benefit Entity" at bounding box center [1116, 117] width 145 height 34
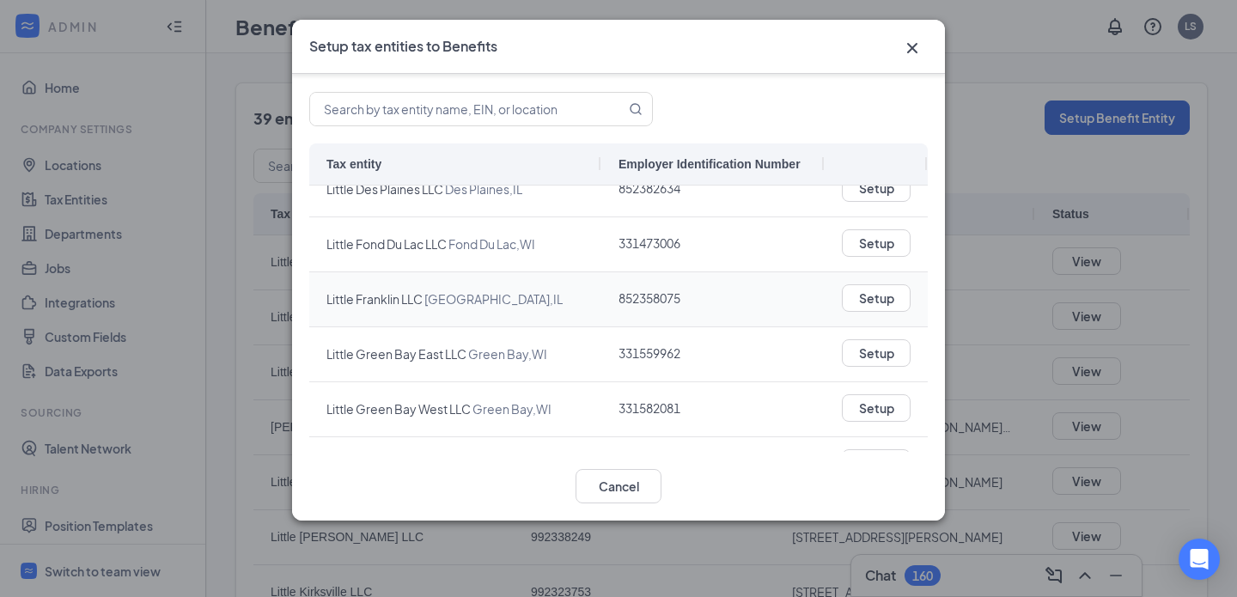
scroll to position [621, 0]
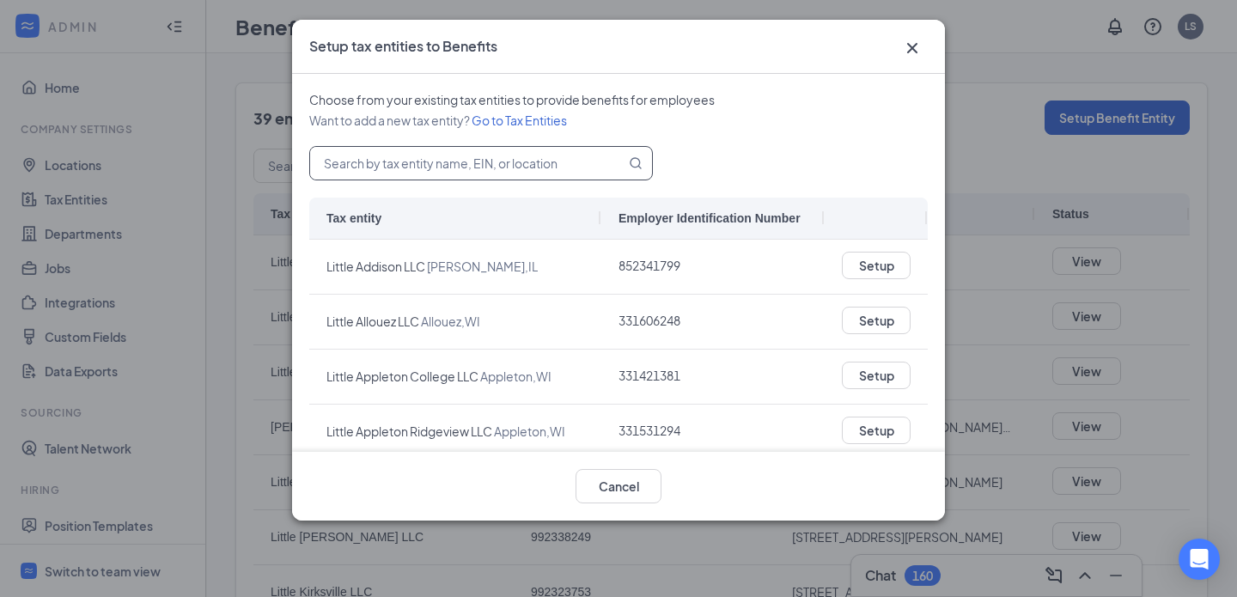
click at [515, 157] on input "text" at bounding box center [457, 163] width 295 height 33
click at [786, 140] on div "Choose from your existing tax entities to provide benefits for employees Want t…" at bounding box center [618, 110] width 618 height 72
click at [913, 47] on icon "Cross" at bounding box center [912, 47] width 10 height 10
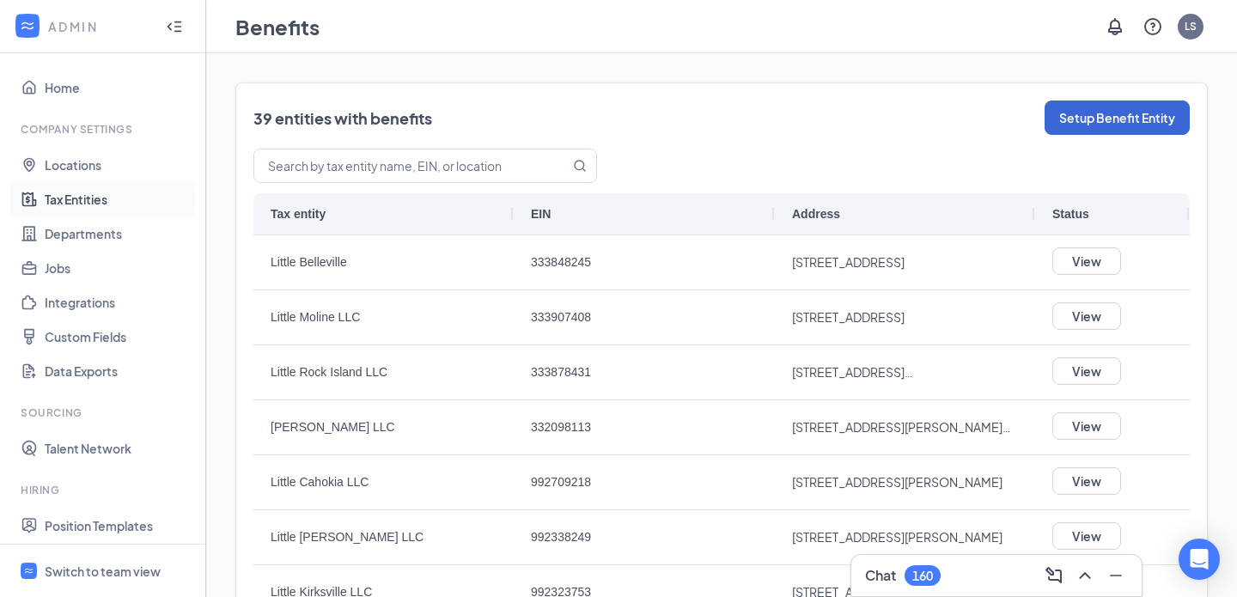
scroll to position [530, 0]
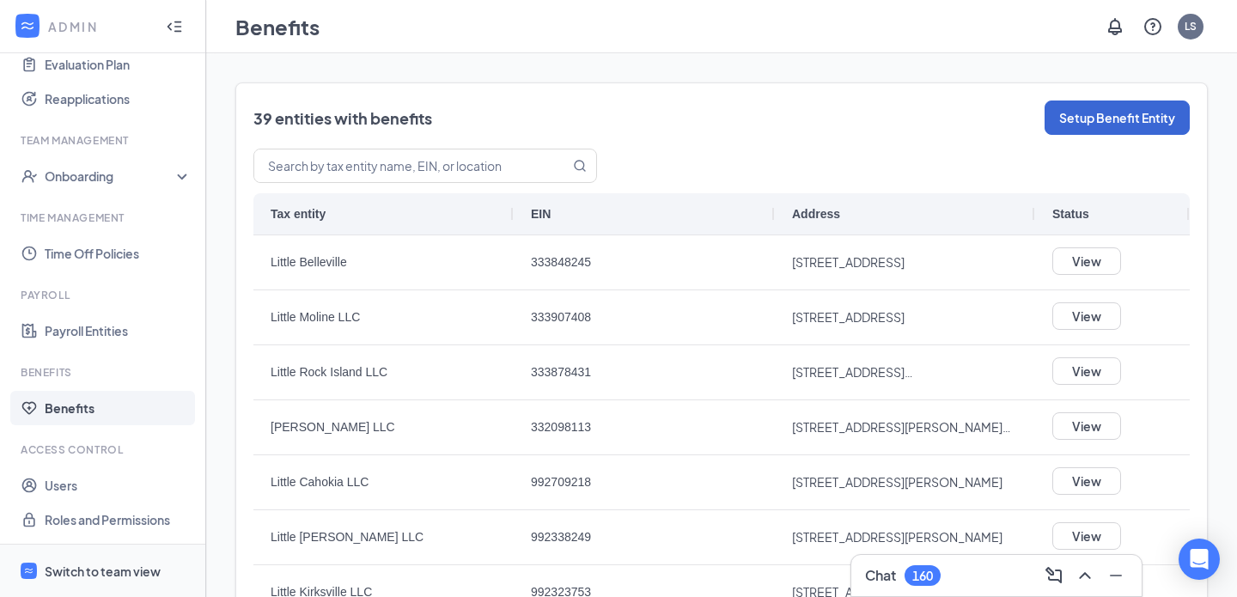
click at [75, 569] on div "Switch to team view" at bounding box center [103, 571] width 116 height 17
